Goal: Book appointment/travel/reservation

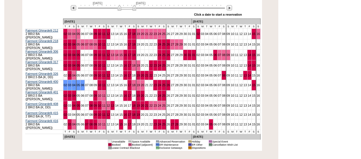
scroll to position [112, 0]
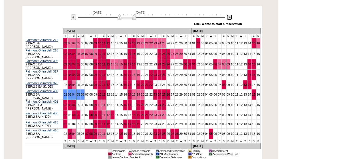
click at [229, 17] on img at bounding box center [228, 17] width 5 height 5
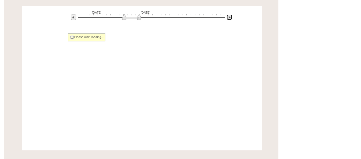
click at [229, 17] on img at bounding box center [228, 17] width 5 height 5
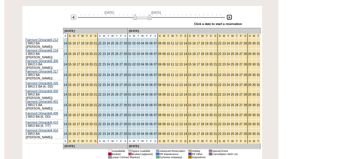
click at [149, 18] on img at bounding box center [142, 17] width 19 height 6
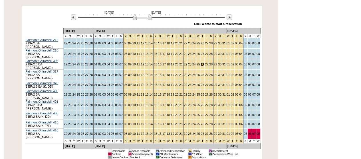
click at [200, 63] on link "26" at bounding box center [201, 64] width 3 height 3
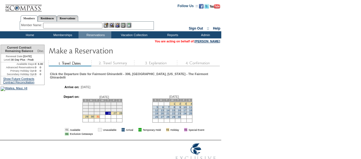
click at [99, 118] on link "31" at bounding box center [97, 116] width 3 height 3
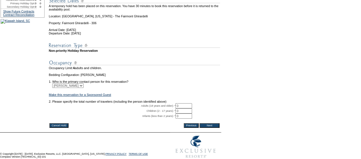
scroll to position [95, 0]
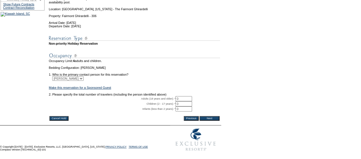
click at [54, 116] on input "Cancel Hold" at bounding box center [58, 118] width 19 height 5
